Goal: Share content: Share content

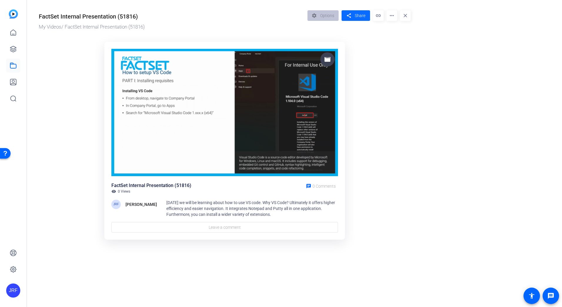
click at [358, 14] on span "Share" at bounding box center [360, 16] width 11 height 6
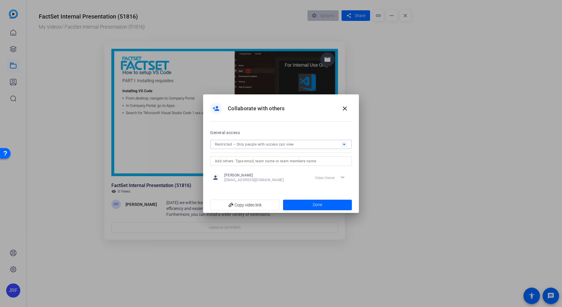
click at [306, 144] on div "Restricted – Only people with access can view" at bounding box center [278, 144] width 126 height 7
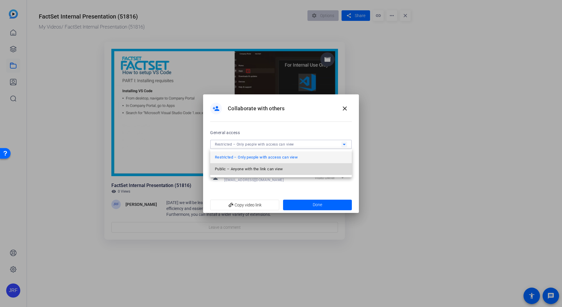
click at [275, 167] on span "Public – Anyone with the link can view" at bounding box center [249, 169] width 68 height 7
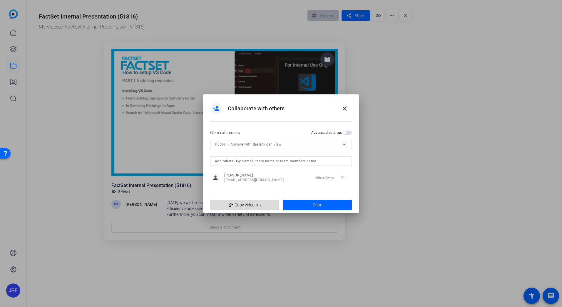
click at [256, 202] on span "add_link Copy video link" at bounding box center [245, 204] width 60 height 11
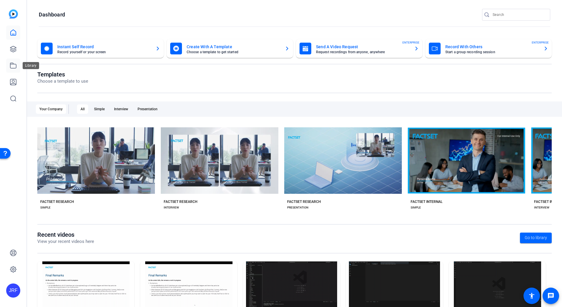
click at [12, 65] on icon at bounding box center [13, 65] width 7 height 7
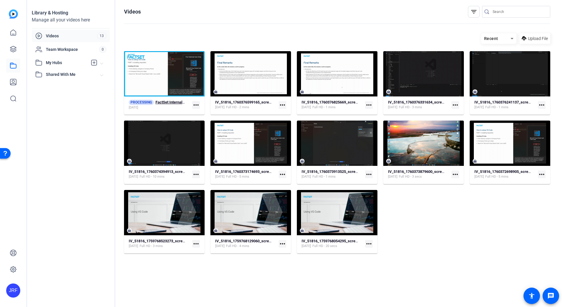
click at [143, 102] on span "PROCESSING" at bounding box center [141, 102] width 25 height 5
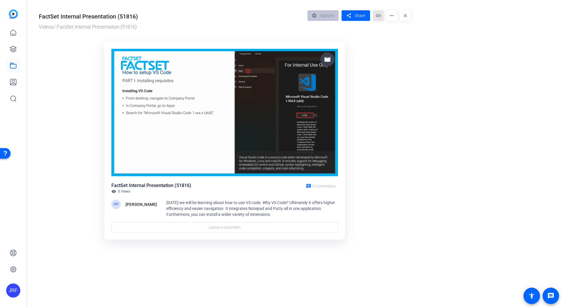
click at [375, 17] on mat-icon "link" at bounding box center [378, 15] width 11 height 11
click at [323, 13] on div "settings Options" at bounding box center [325, 15] width 34 height 11
click at [391, 15] on mat-icon "more_horiz" at bounding box center [392, 15] width 11 height 11
click at [325, 18] on div "settings Options" at bounding box center [325, 15] width 34 height 11
